Goal: Task Accomplishment & Management: Manage account settings

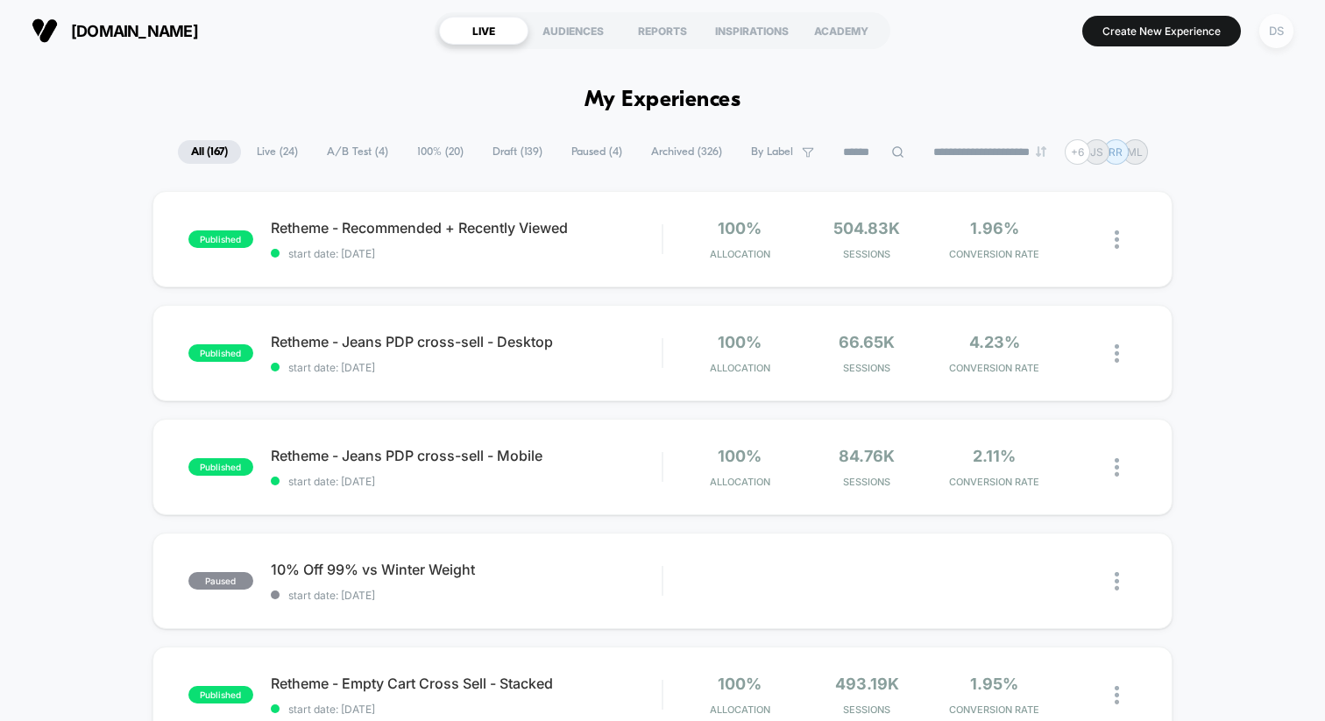
click at [1282, 35] on div "DS" at bounding box center [1276, 31] width 34 height 34
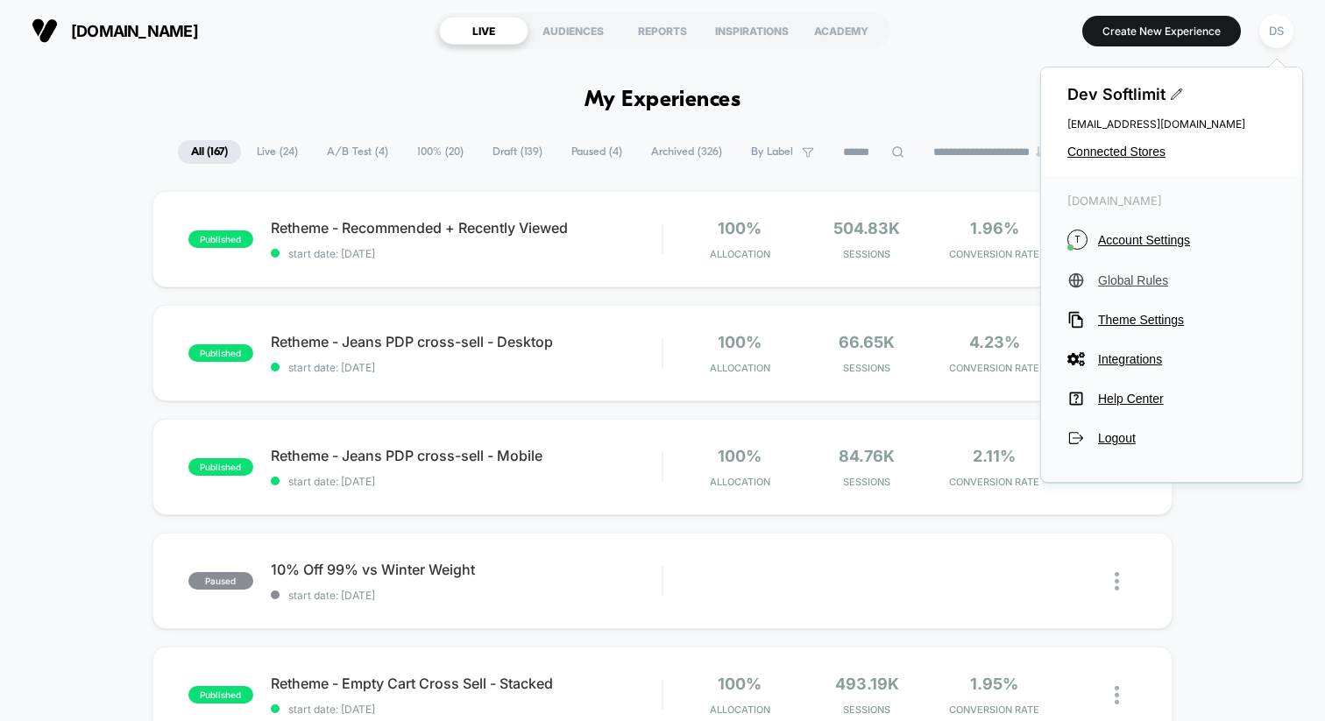
click at [1134, 278] on span "Global Rules" at bounding box center [1187, 280] width 178 height 14
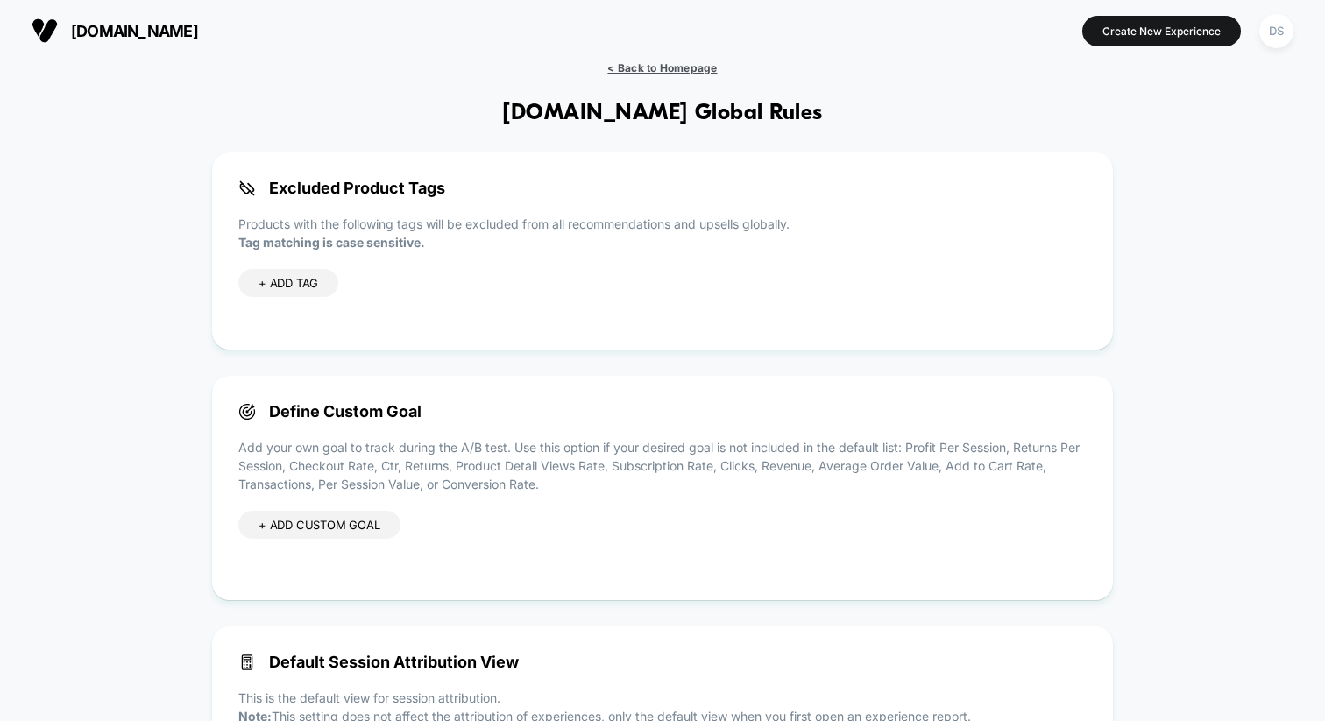
click at [693, 67] on span "< Back to Homepage" at bounding box center [662, 67] width 110 height 13
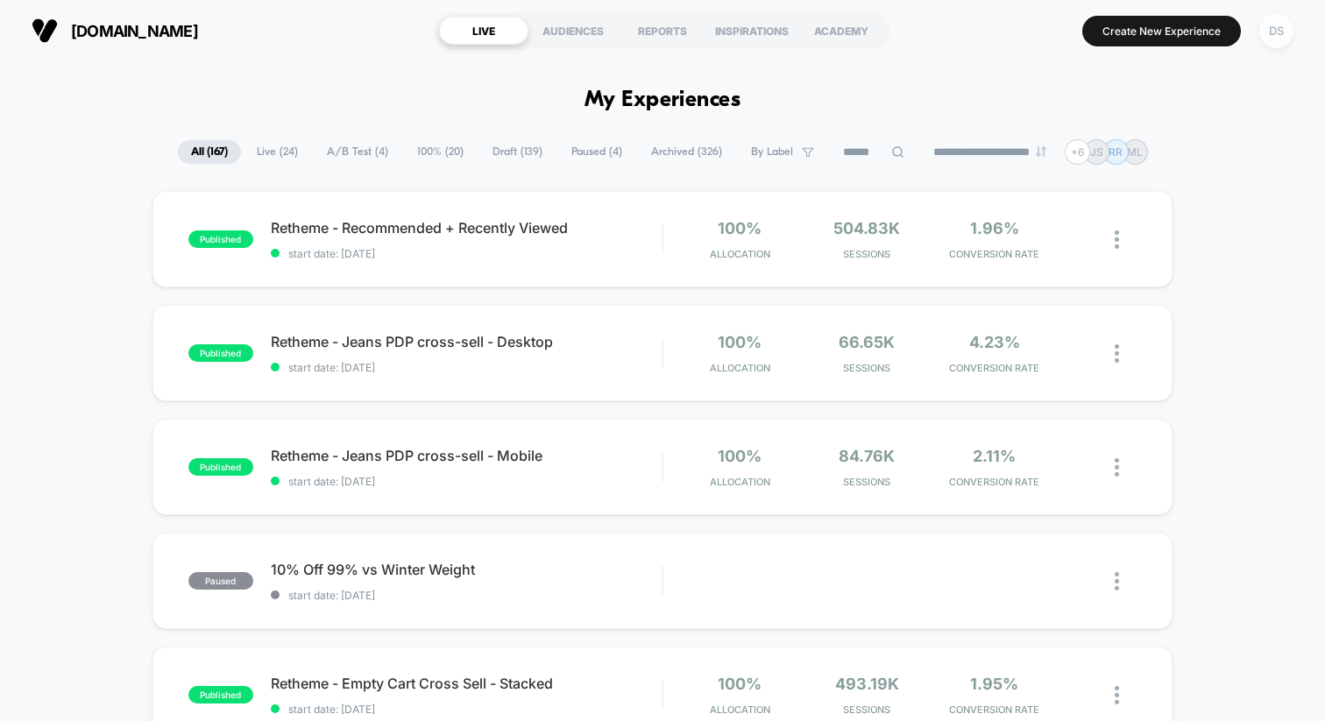
click at [1271, 34] on div "DS" at bounding box center [1276, 31] width 34 height 34
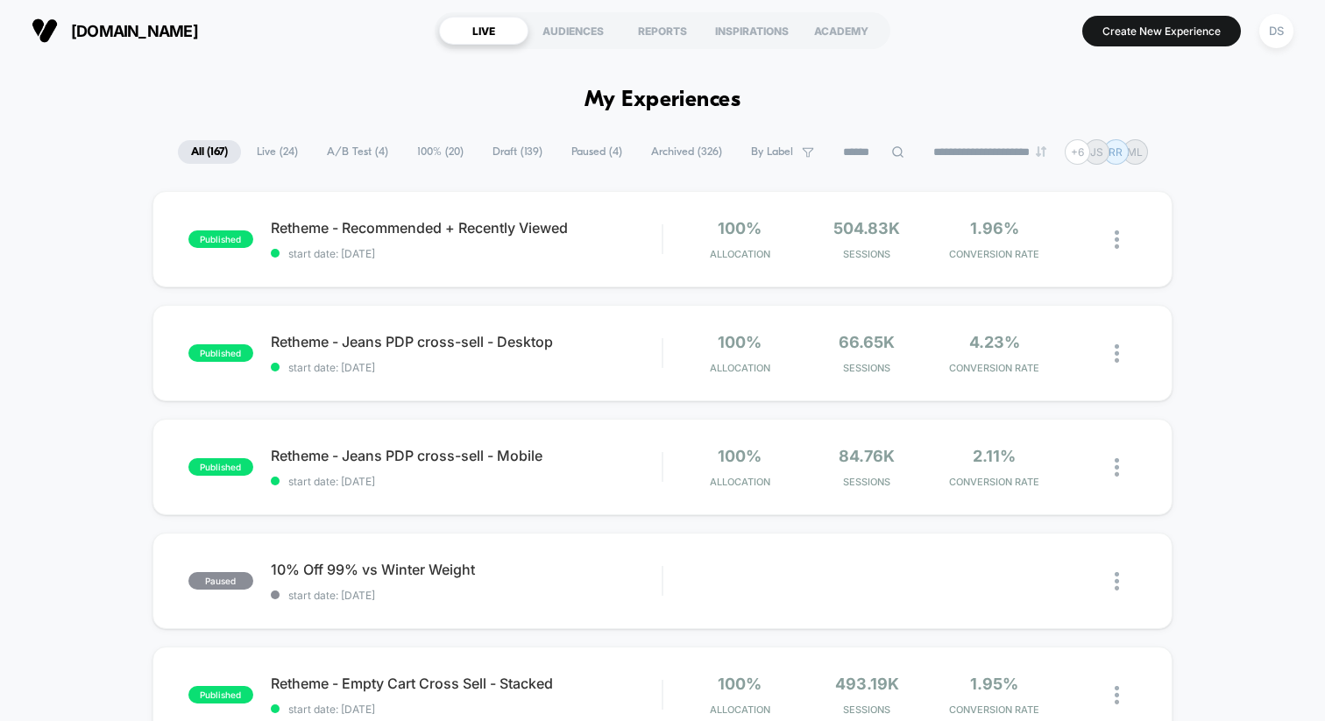
click at [267, 146] on span "Live ( 24 )" at bounding box center [277, 152] width 67 height 24
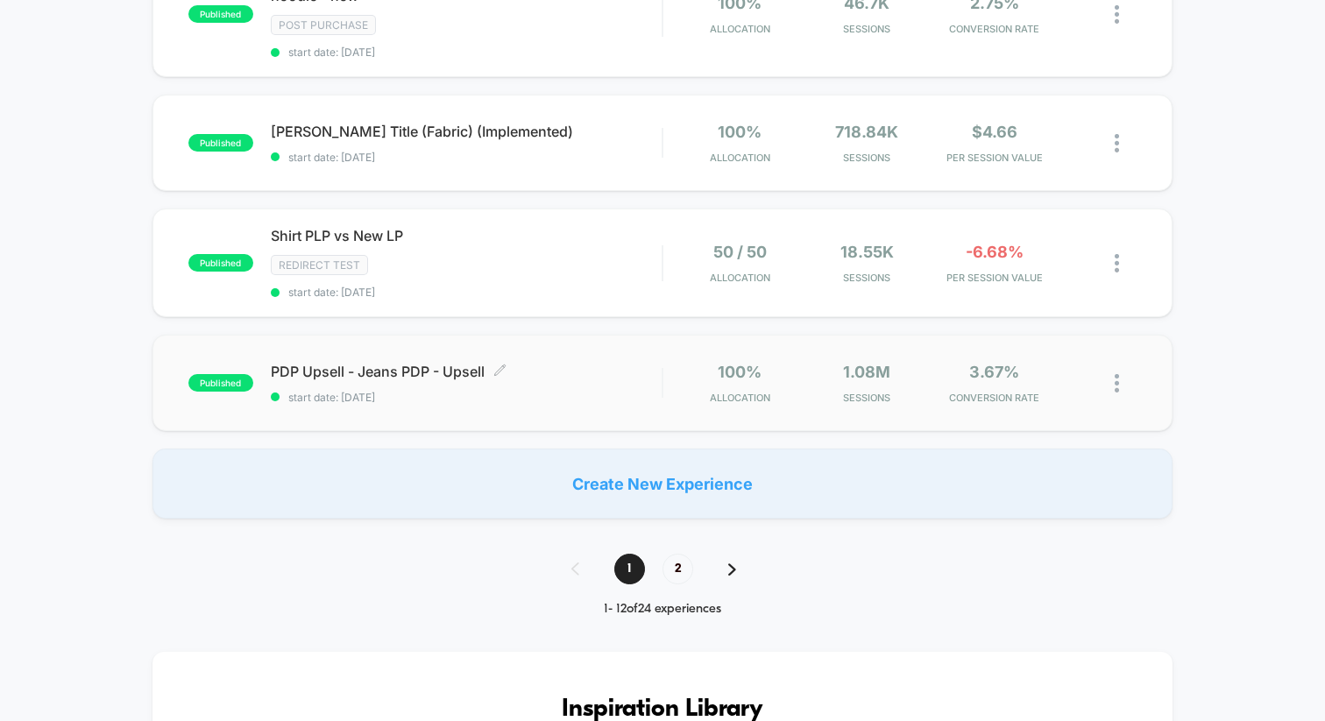
scroll to position [1155, 0]
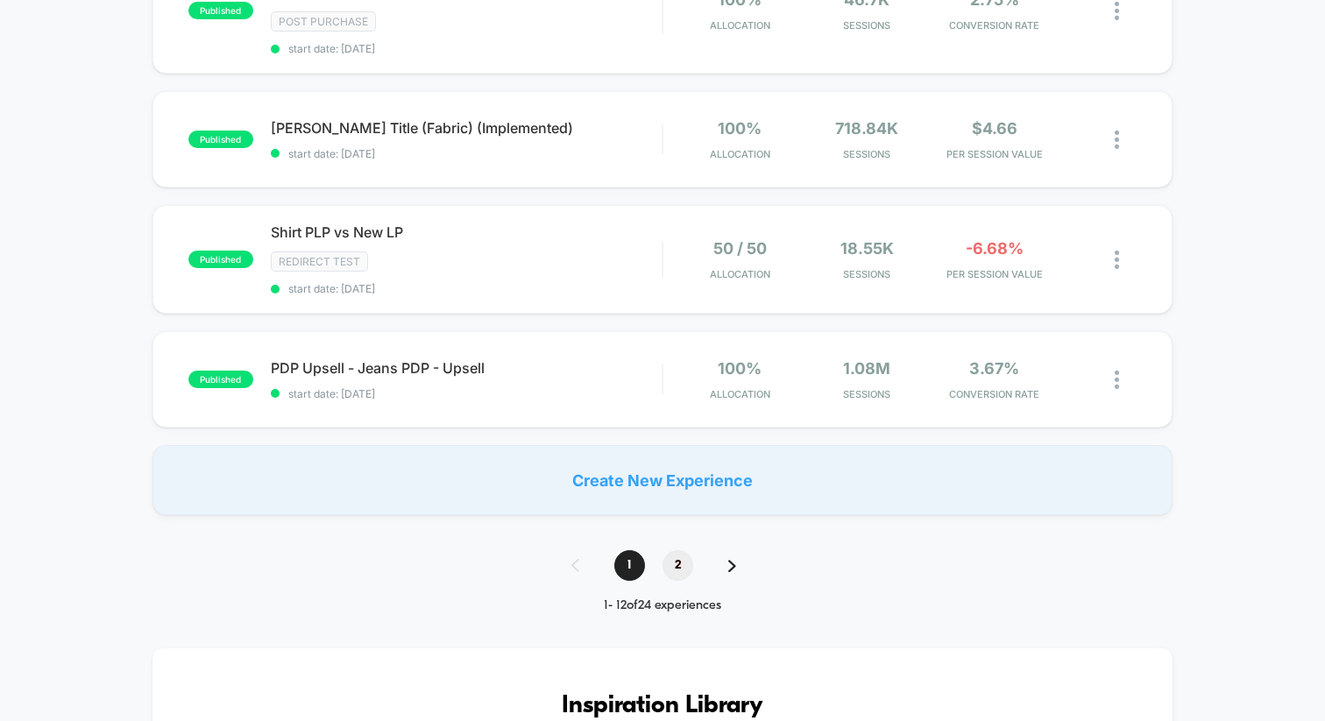
click at [679, 566] on span "2" at bounding box center [677, 565] width 31 height 31
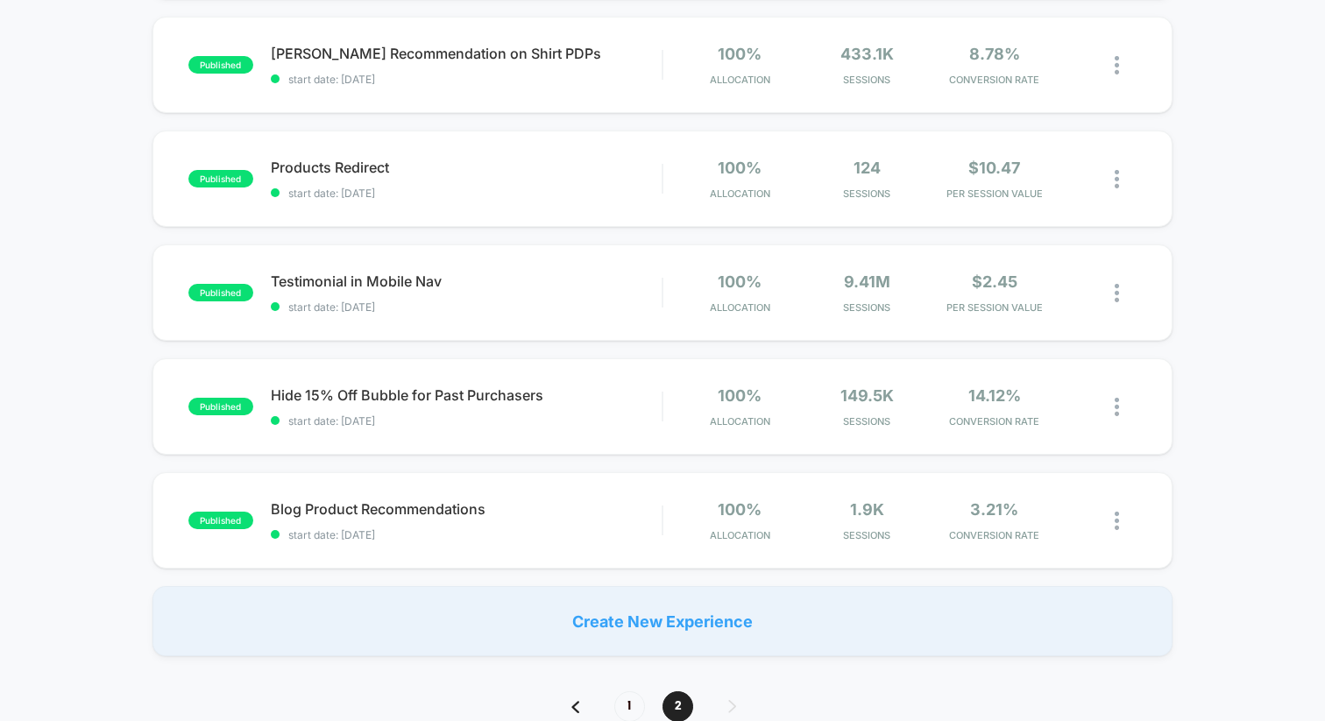
scroll to position [986, 0]
